Goal: Information Seeking & Learning: Learn about a topic

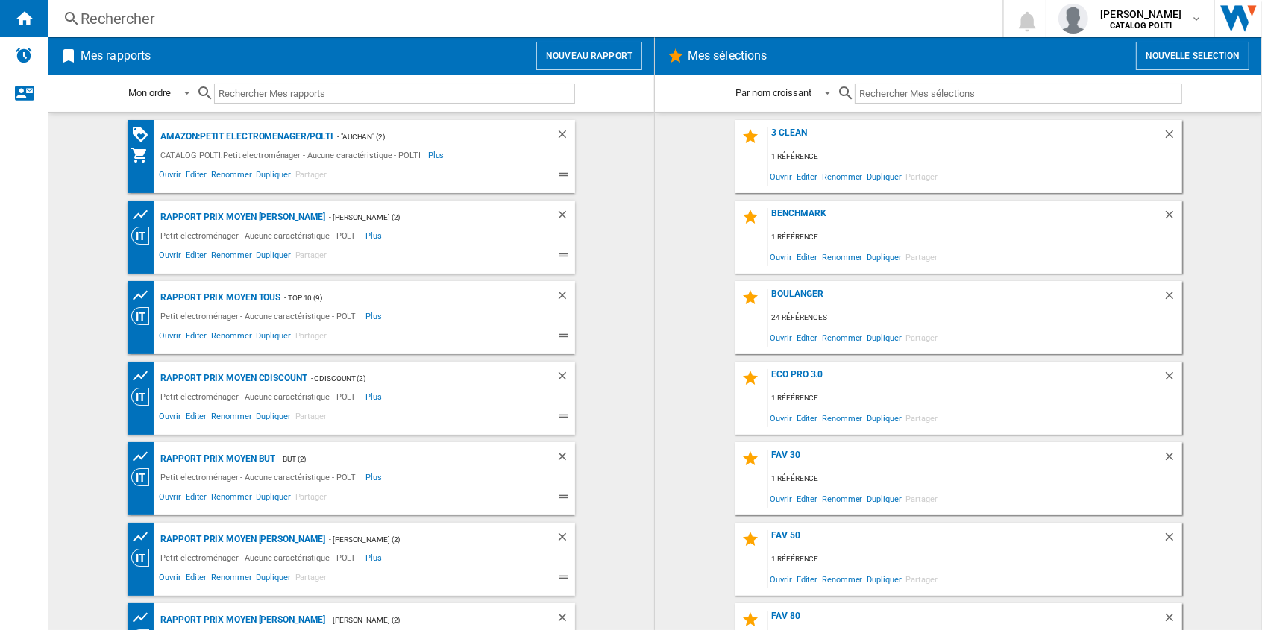
click at [778, 366] on div "Eco Pro 3.0 1 référence Ouvrir Editer Renommer Dupliquer Partager" at bounding box center [959, 398] width 448 height 73
click at [779, 369] on div "Eco Pro 3.0" at bounding box center [965, 379] width 395 height 20
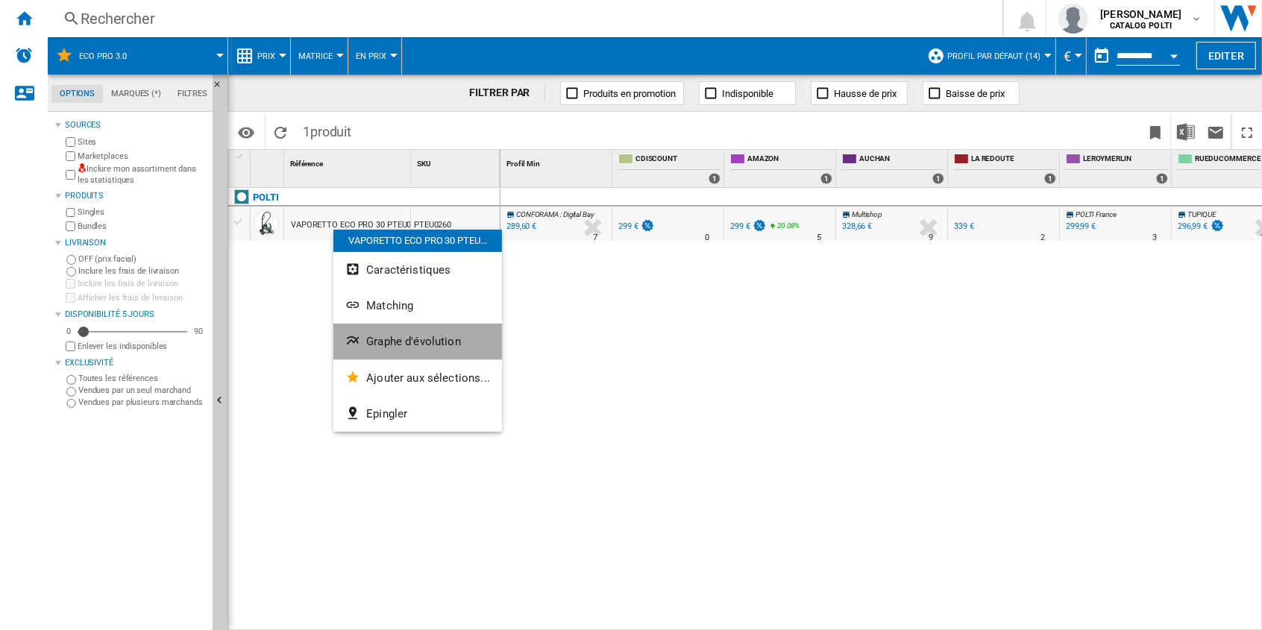
click at [428, 331] on button "Graphe d'évolution" at bounding box center [417, 342] width 169 height 36
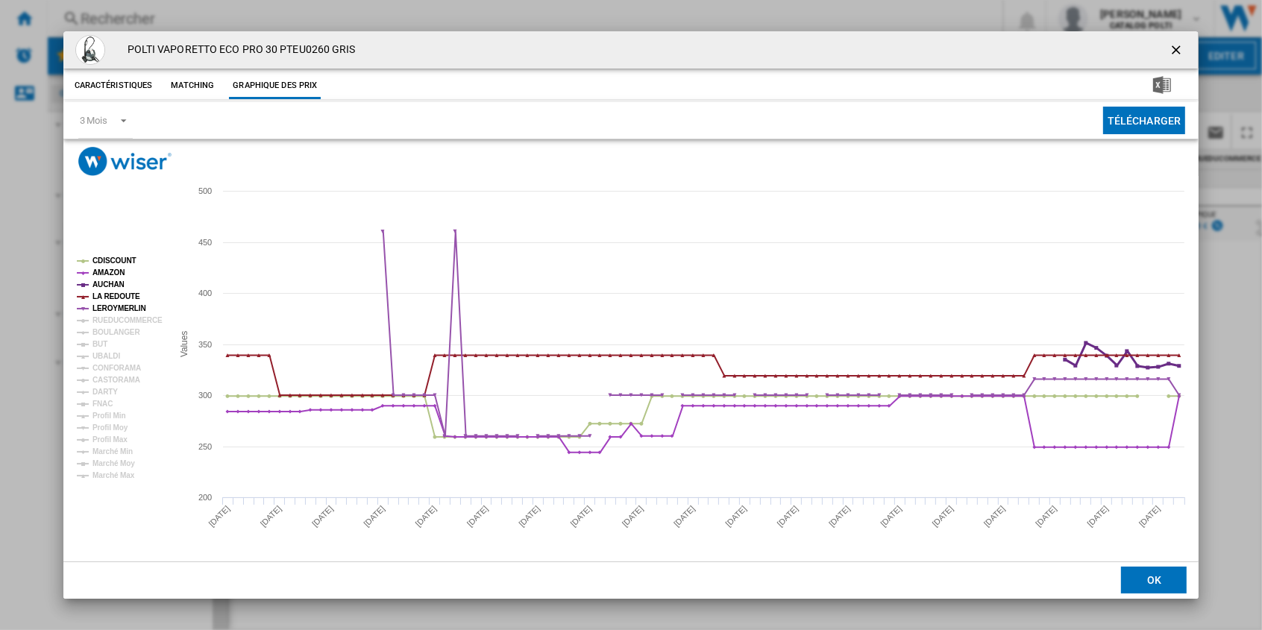
click at [116, 283] on tspan "AUCHAN" at bounding box center [108, 284] width 32 height 8
click at [119, 294] on tspan "LA REDOUTE" at bounding box center [116, 296] width 48 height 8
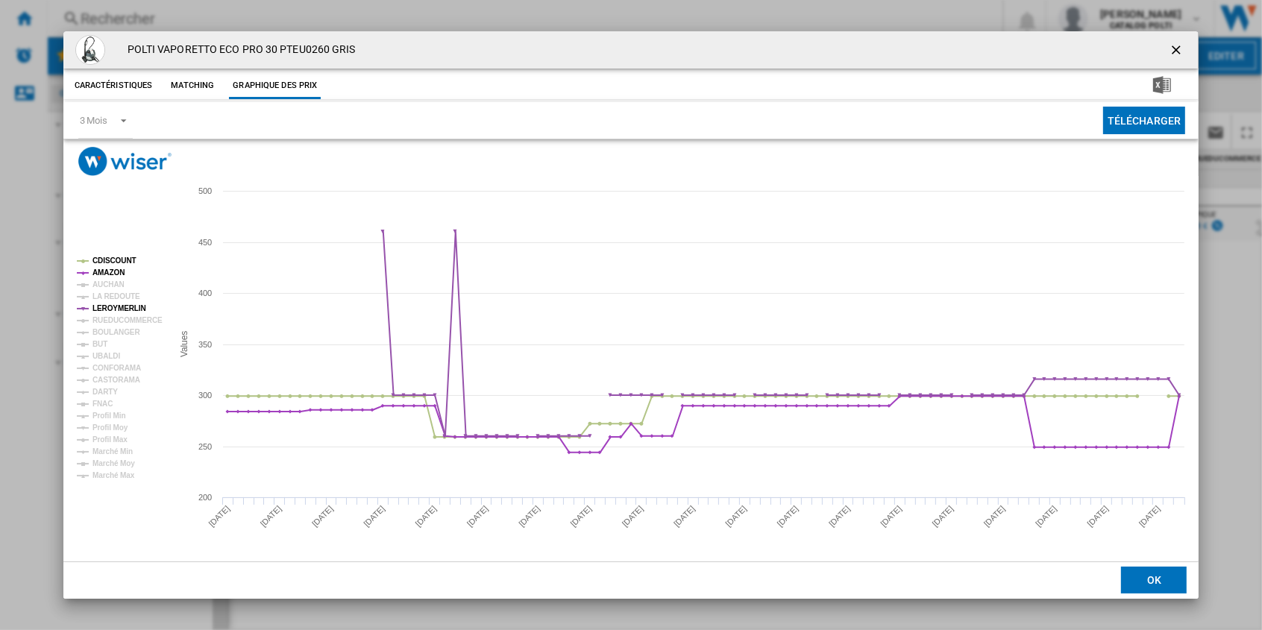
click at [1180, 51] on ng-md-icon "getI18NText('BUTTONS.CLOSE_DIALOG')" at bounding box center [1178, 52] width 18 height 18
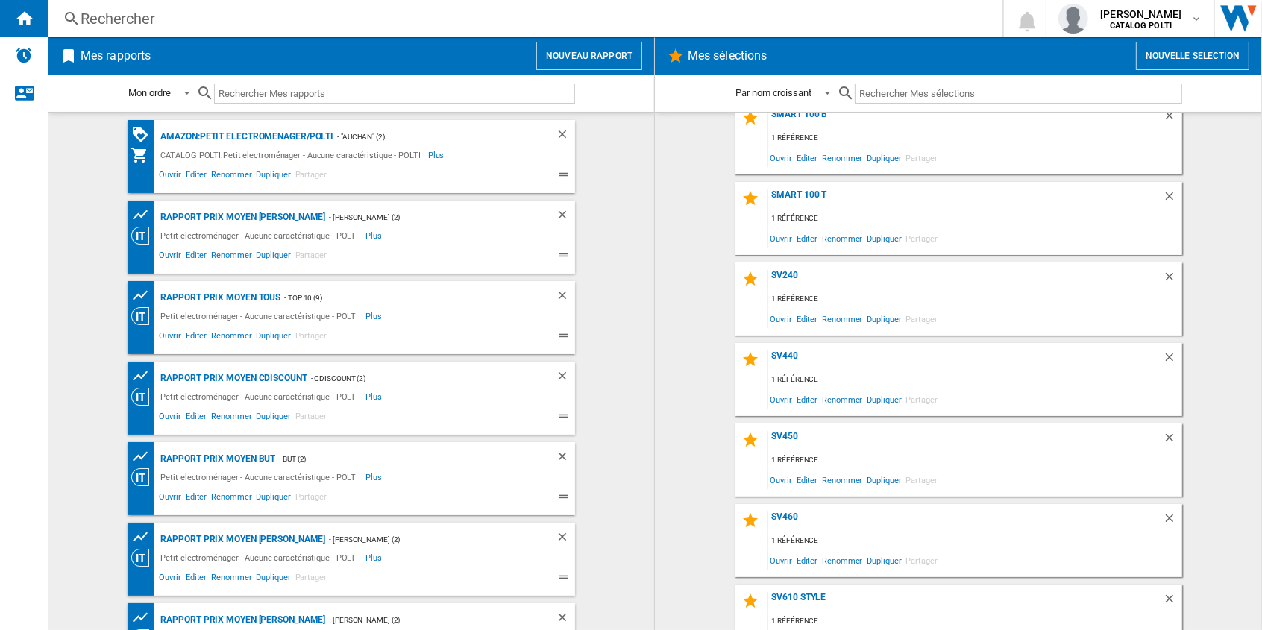
scroll to position [1160, 0]
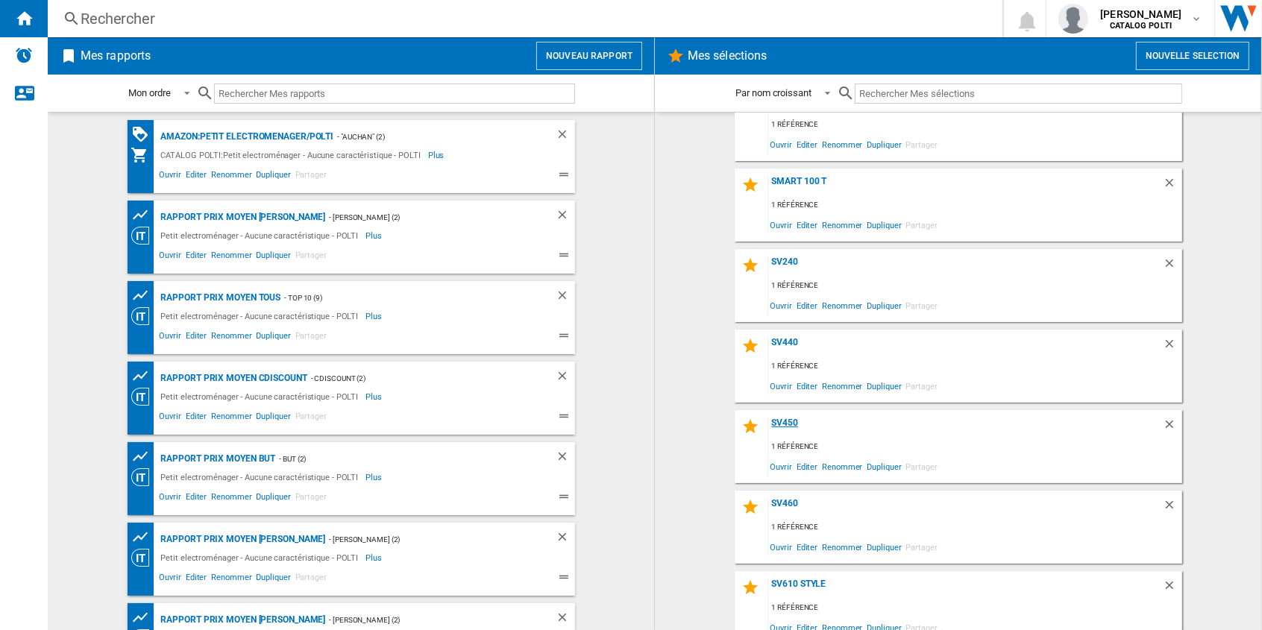
click at [779, 422] on div "SV450" at bounding box center [965, 428] width 395 height 20
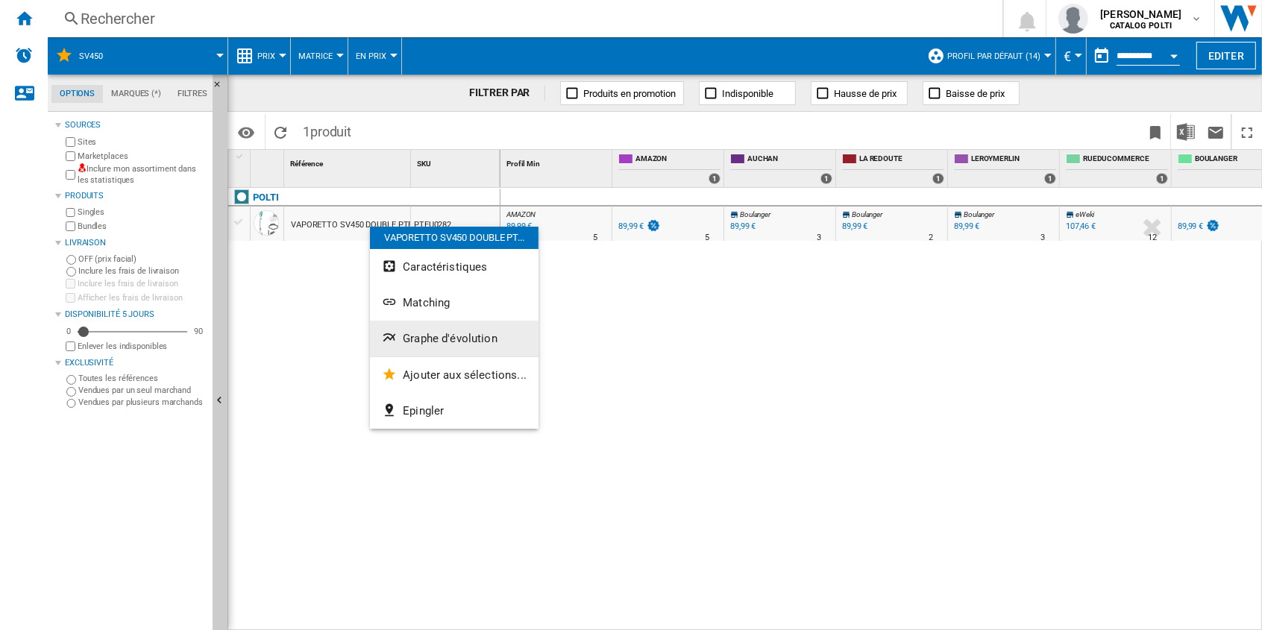
click at [464, 346] on button "Graphe d'évolution" at bounding box center [454, 339] width 169 height 36
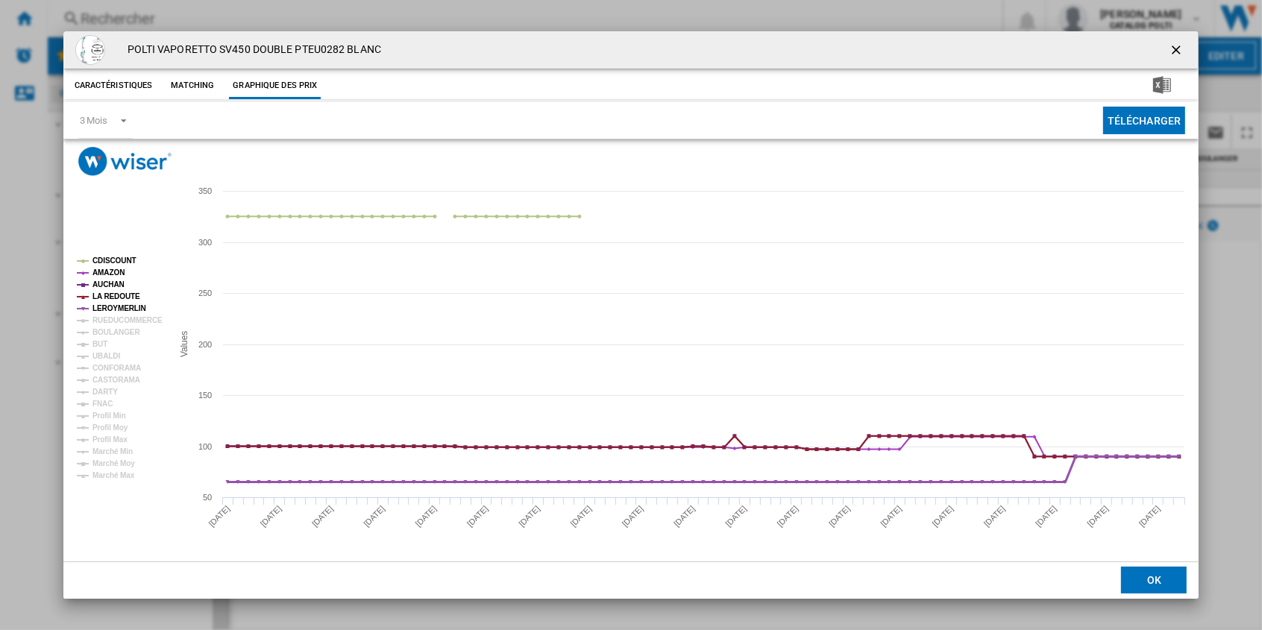
click at [127, 307] on tspan "LEROYMERLIN" at bounding box center [119, 308] width 54 height 8
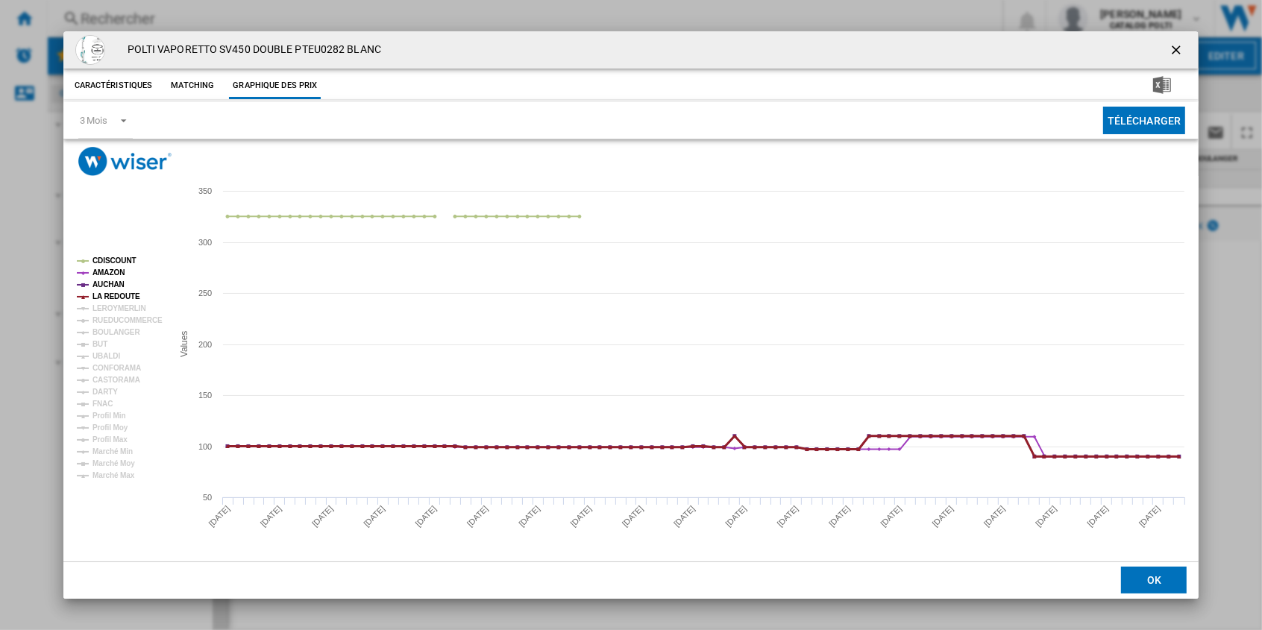
click at [120, 295] on tspan "LA REDOUTE" at bounding box center [116, 296] width 48 height 8
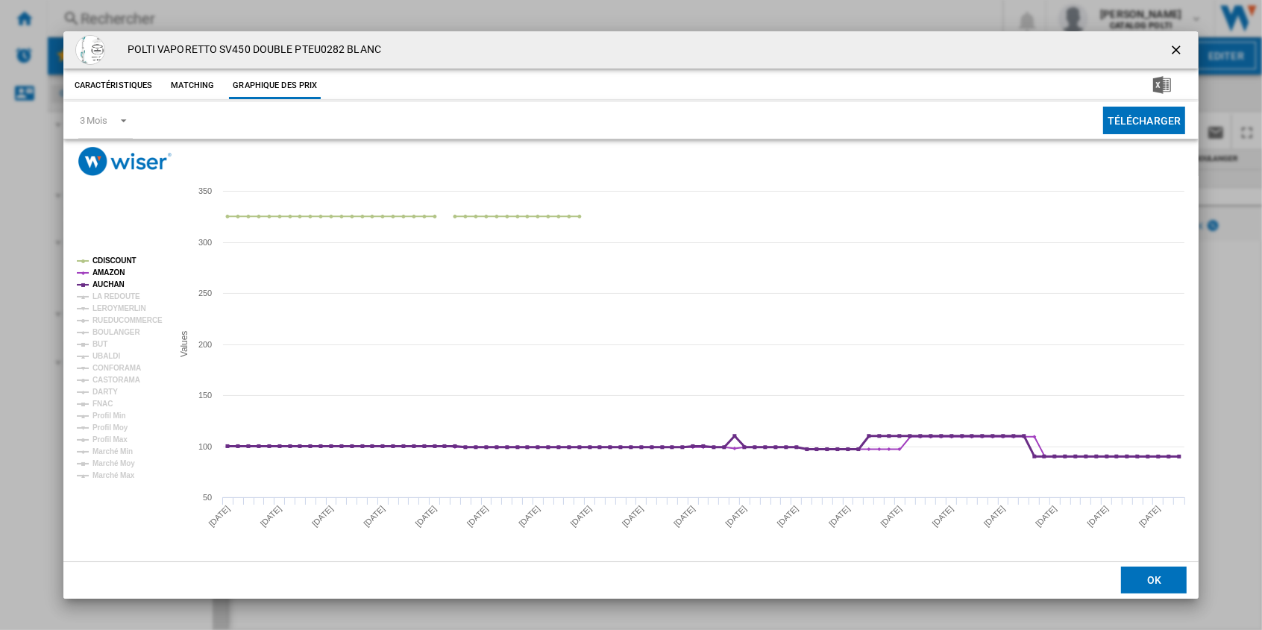
click at [113, 280] on tspan "AUCHAN" at bounding box center [108, 284] width 32 height 8
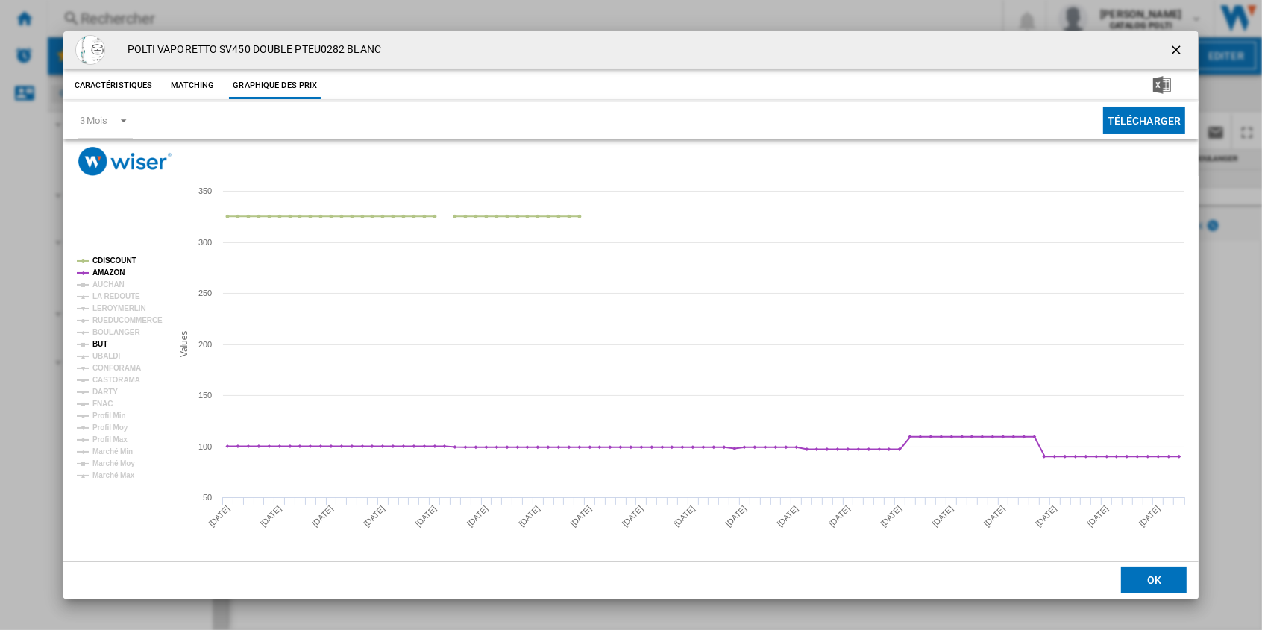
click at [101, 342] on tspan "BUT" at bounding box center [99, 344] width 15 height 8
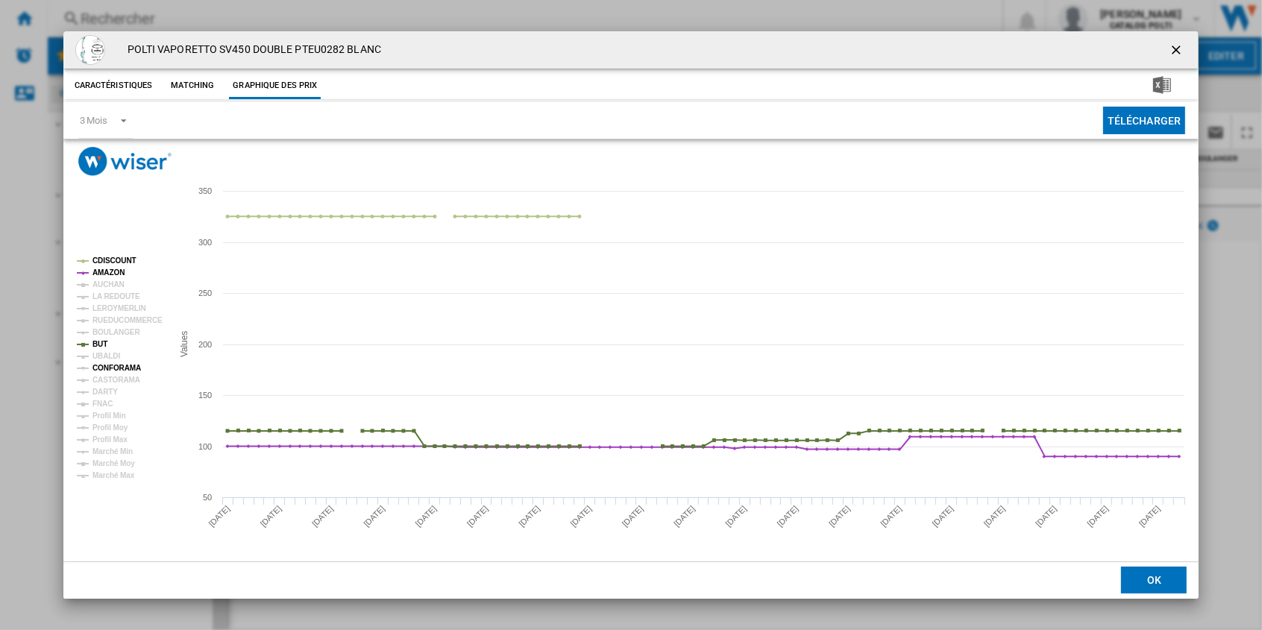
click at [119, 366] on tspan "CONFORAMA" at bounding box center [116, 368] width 48 height 8
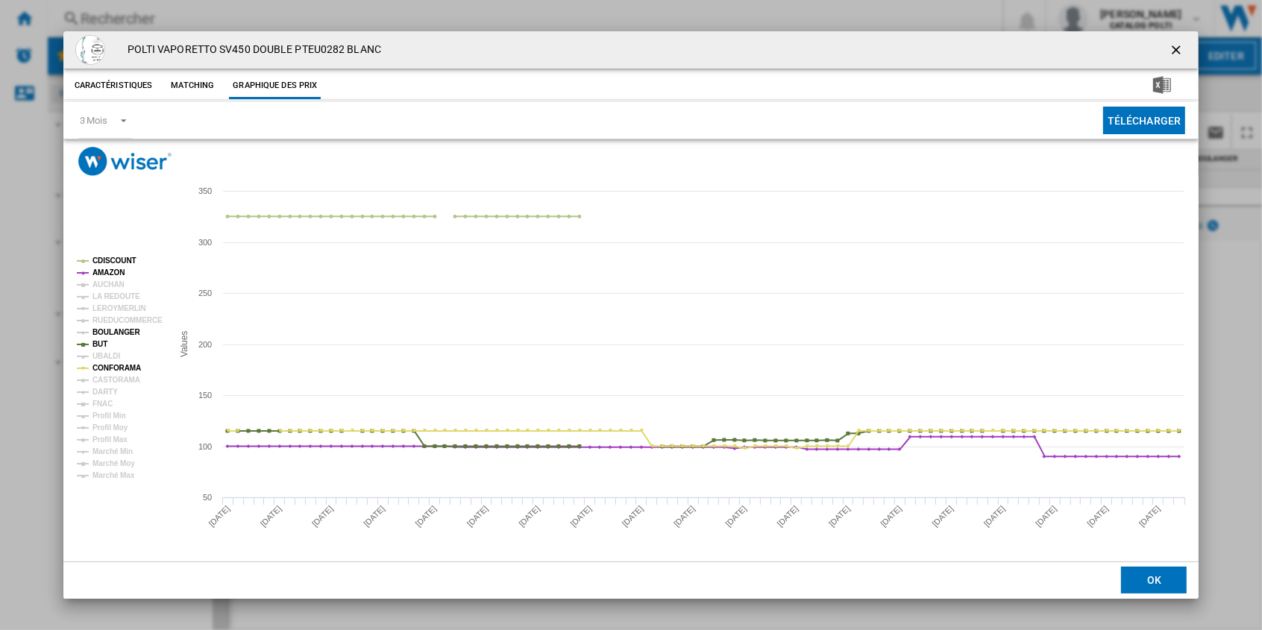
click at [122, 332] on tspan "BOULANGER" at bounding box center [116, 332] width 48 height 8
click at [117, 333] on tspan "BOULANGER" at bounding box center [116, 332] width 48 height 8
